Goal: Information Seeking & Learning: Learn about a topic

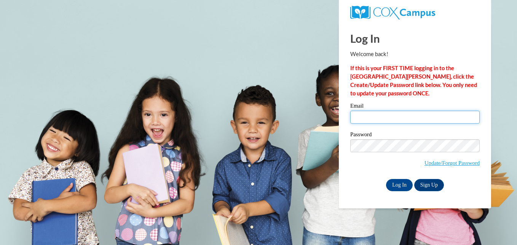
click at [382, 116] on input "Email" at bounding box center [416, 116] width 130 height 13
type input "[EMAIL_ADDRESS][DOMAIN_NAME]"
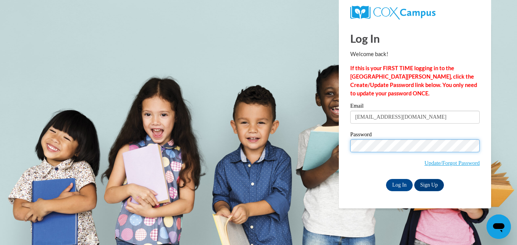
click at [386, 179] on input "Log In" at bounding box center [399, 185] width 27 height 12
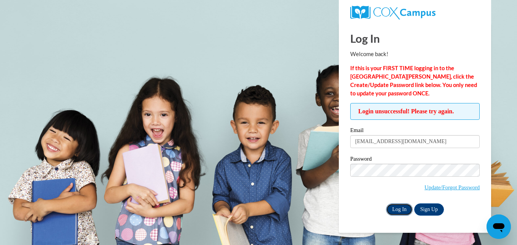
click at [393, 208] on input "Log In" at bounding box center [399, 209] width 27 height 12
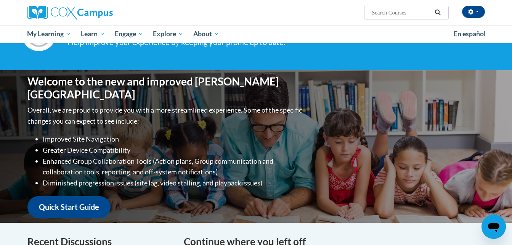
scroll to position [45, 0]
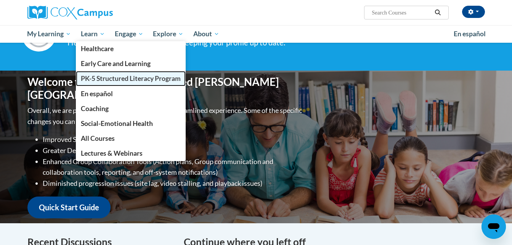
click at [111, 78] on span "PK-5 Structured Literacy Program" at bounding box center [131, 78] width 100 height 8
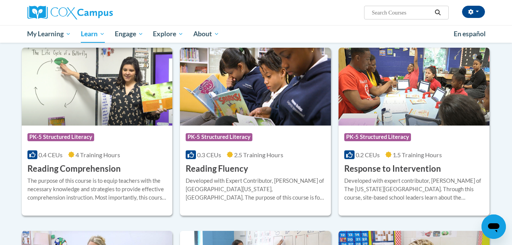
scroll to position [635, 0]
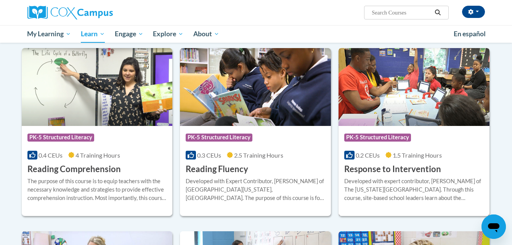
click at [408, 128] on div "Course Category: PK-5 Structured Literacy 0.2 CEUs 1.5 Training Hours COURSE Re…" at bounding box center [413, 150] width 151 height 49
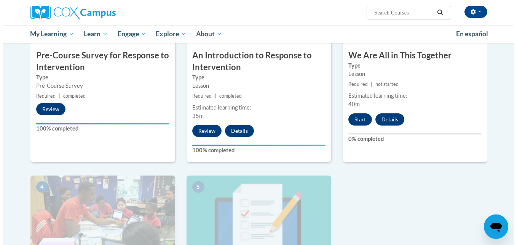
scroll to position [213, 0]
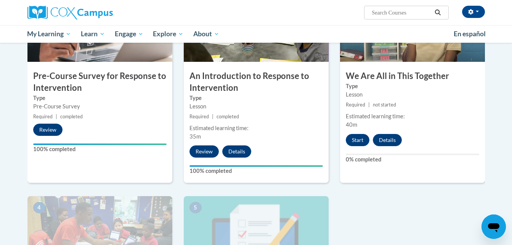
click at [352, 146] on div "3 We Are All in This Together Type Lesson Required | not started Estimated lear…" at bounding box center [412, 84] width 145 height 197
click at [354, 141] on button "Start" at bounding box center [358, 140] width 24 height 12
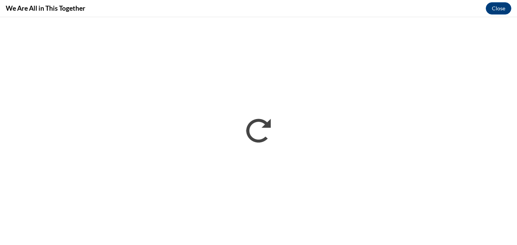
scroll to position [0, 0]
